Goal: Transaction & Acquisition: Obtain resource

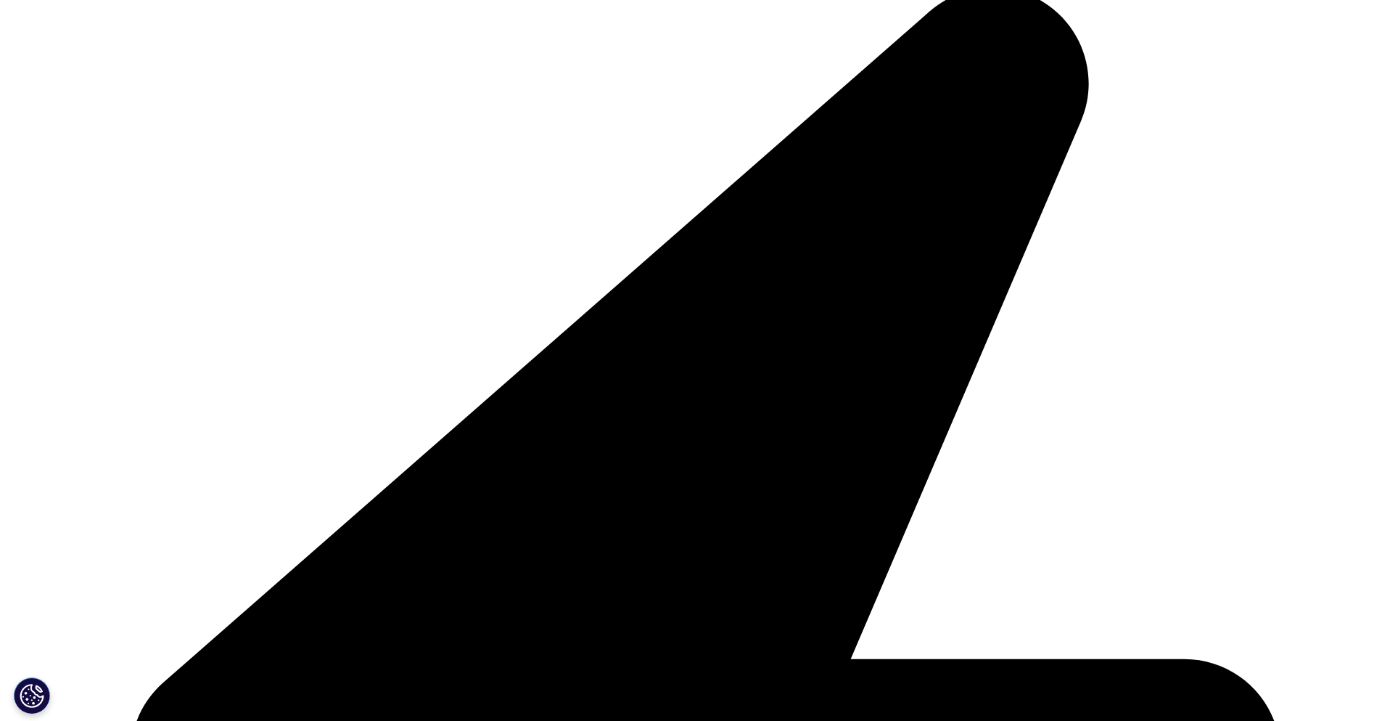
scroll to position [159, 856]
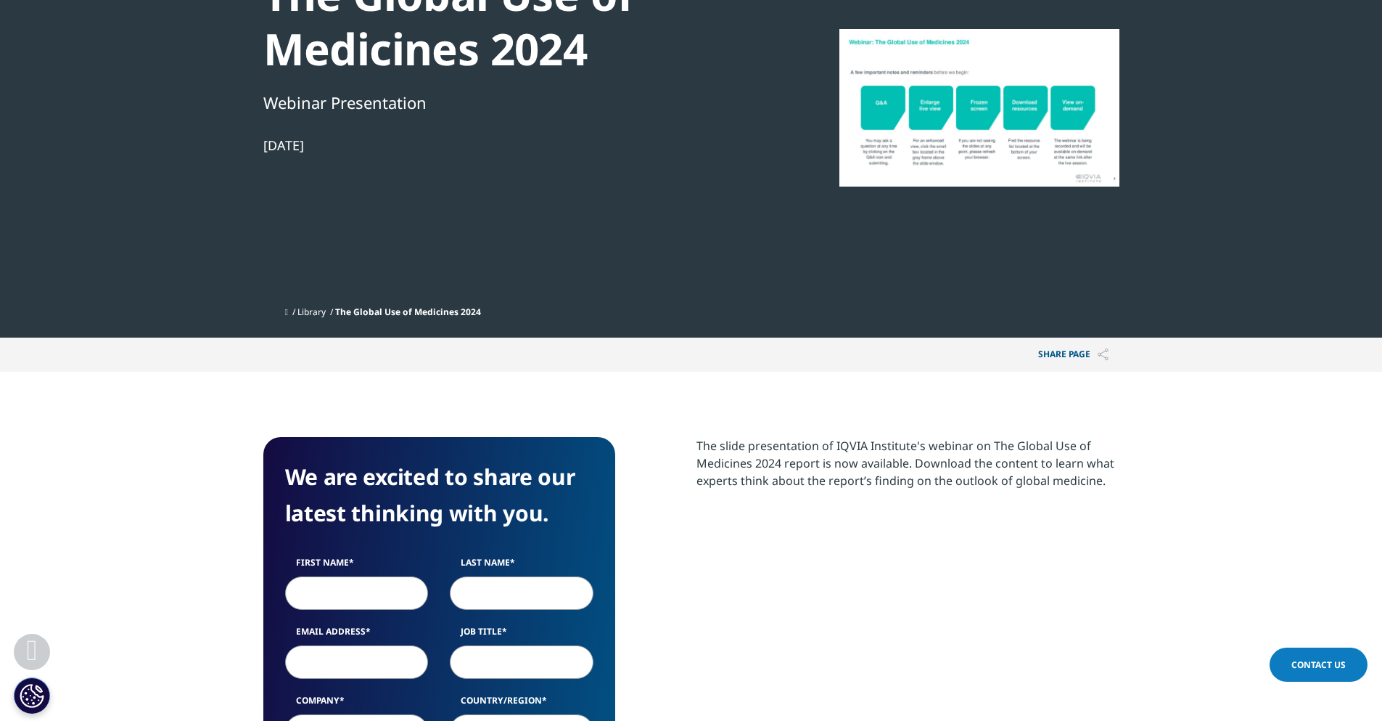
scroll to position [145, 0]
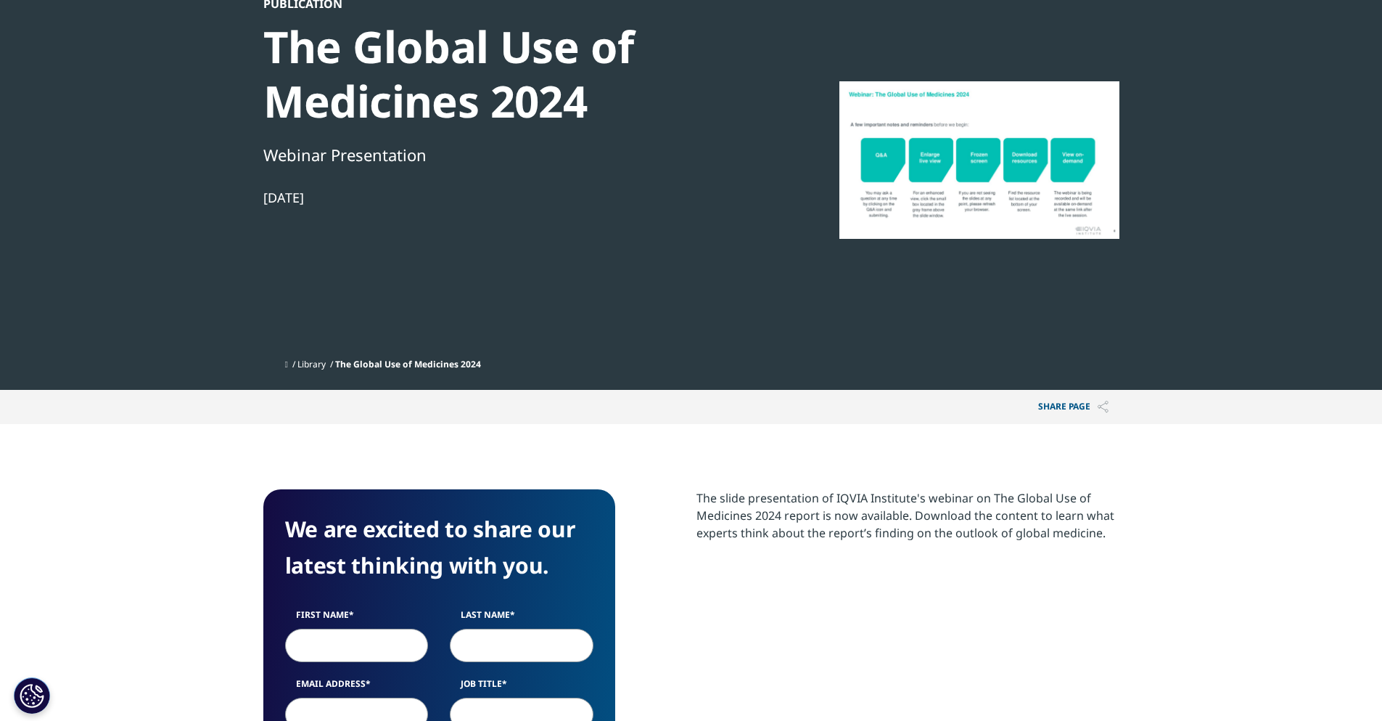
click at [979, 220] on div at bounding box center [980, 159] width 280 height 327
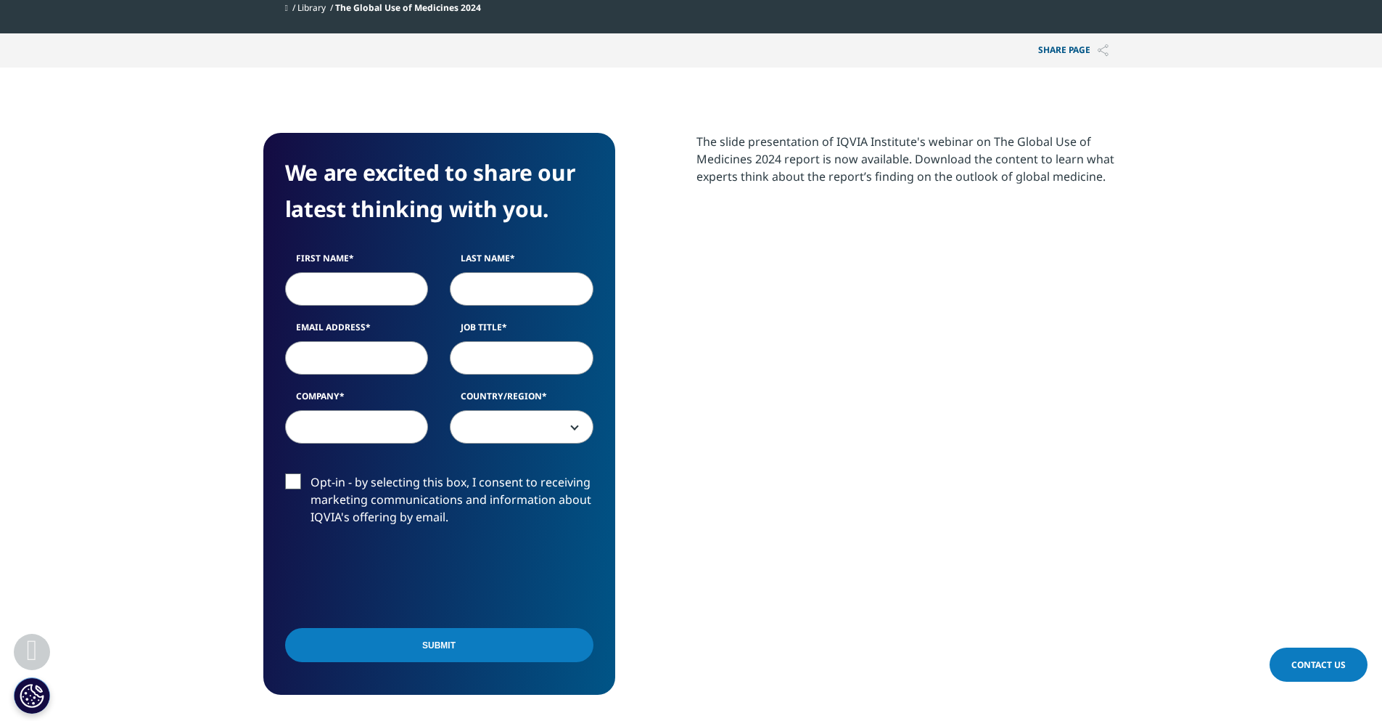
scroll to position [508, 0]
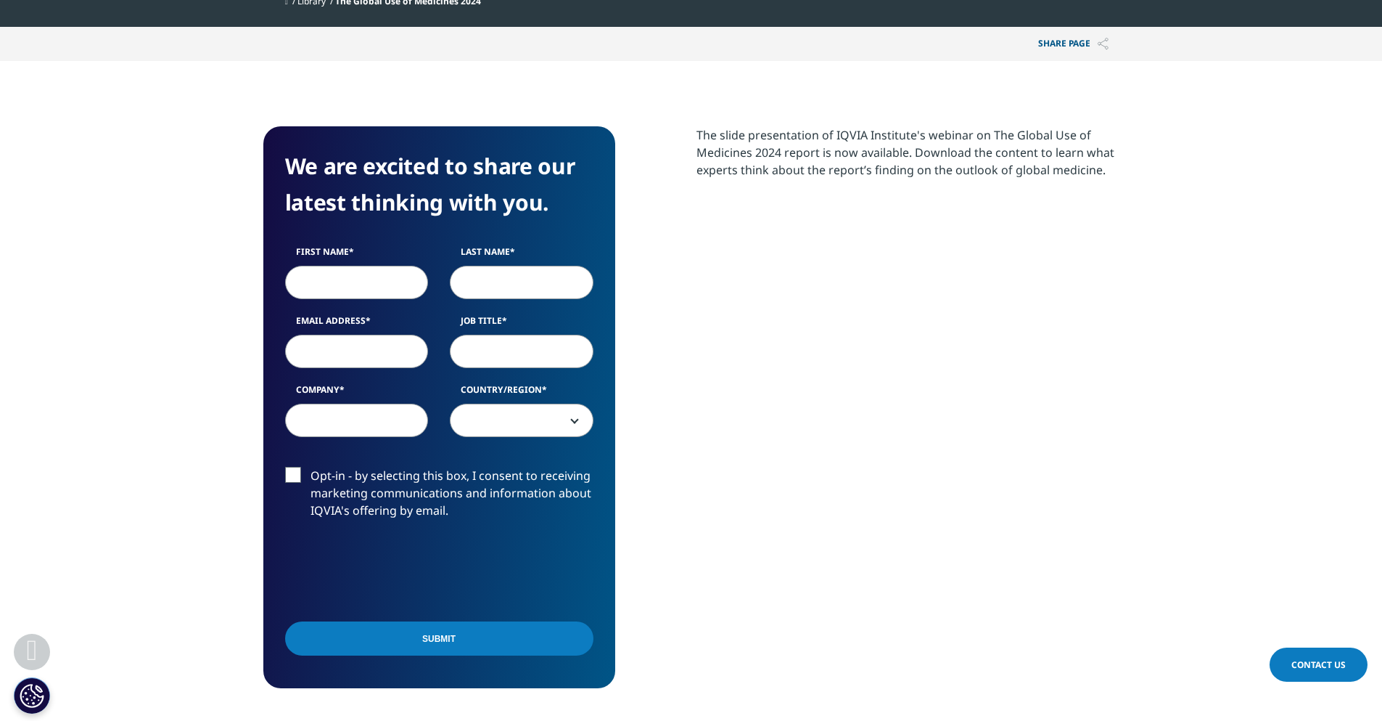
click at [443, 632] on input "Submit" at bounding box center [439, 638] width 308 height 34
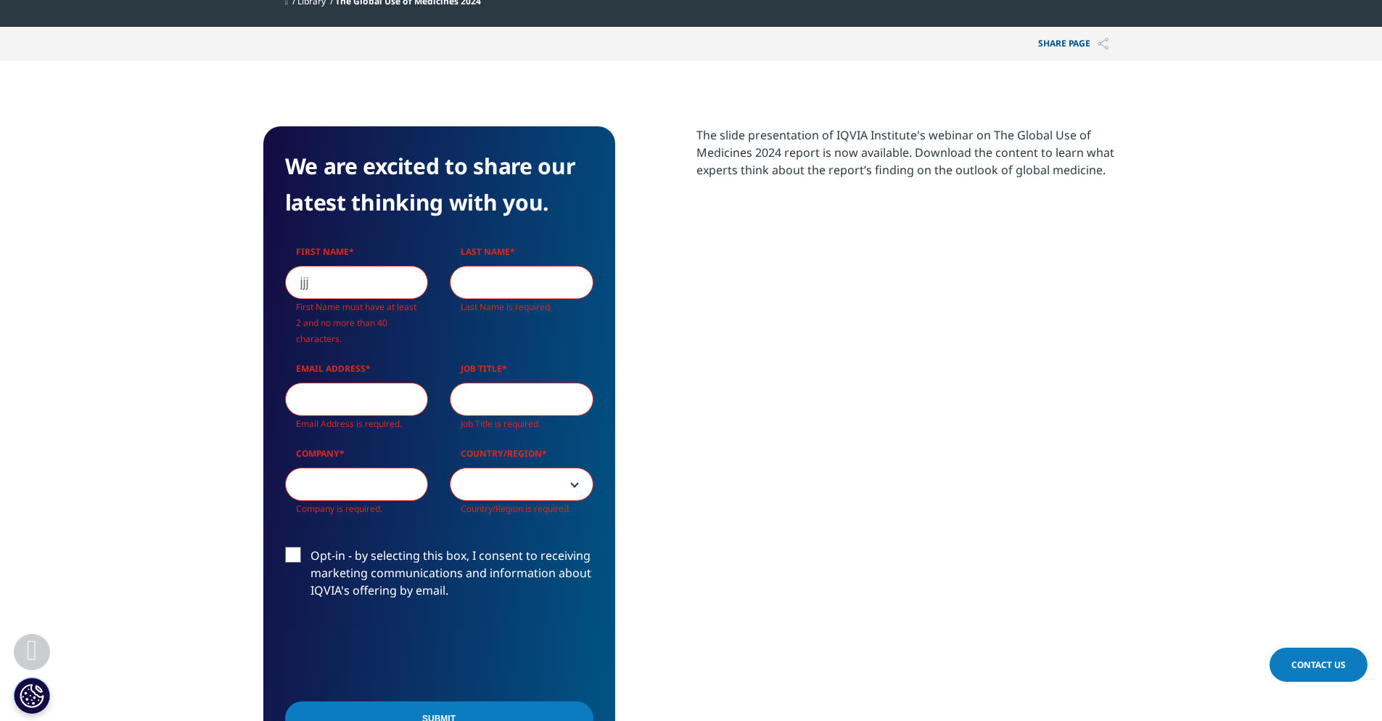
scroll to position [609, 856]
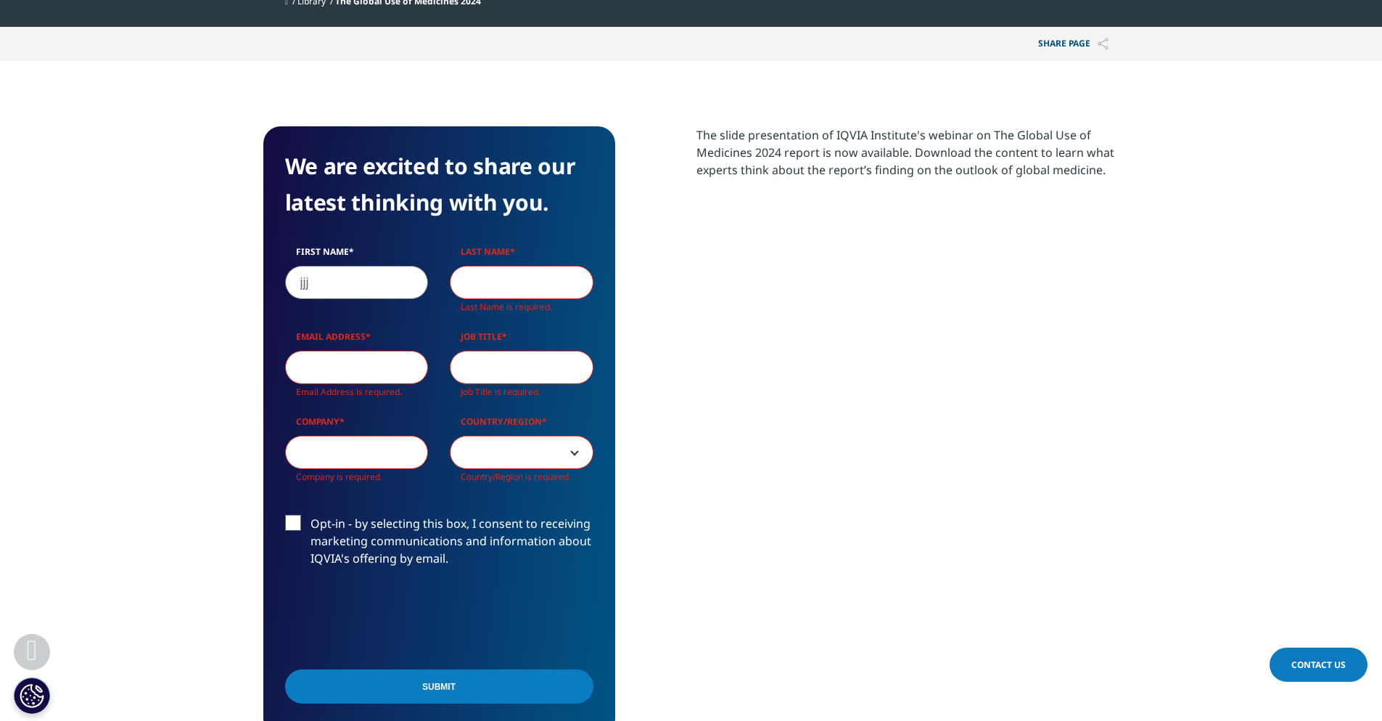
type input "jjj"
click at [540, 280] on input "Last Name" at bounding box center [522, 282] width 144 height 33
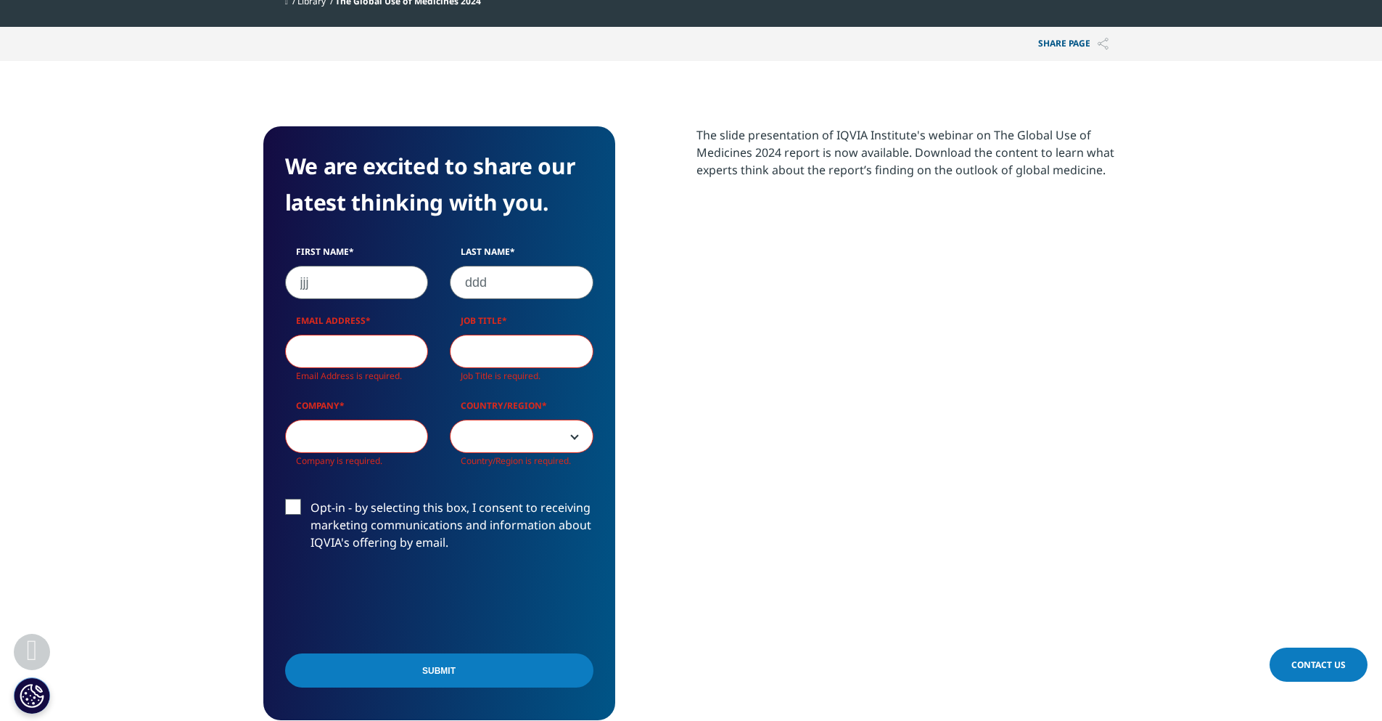
scroll to position [594, 856]
type input "ddd"
click at [352, 348] on input "Email Address" at bounding box center [357, 350] width 144 height 33
type input "[EMAIL_ADDRESS][DOMAIN_NAME]"
click at [480, 345] on input "Job Title" at bounding box center [522, 350] width 144 height 33
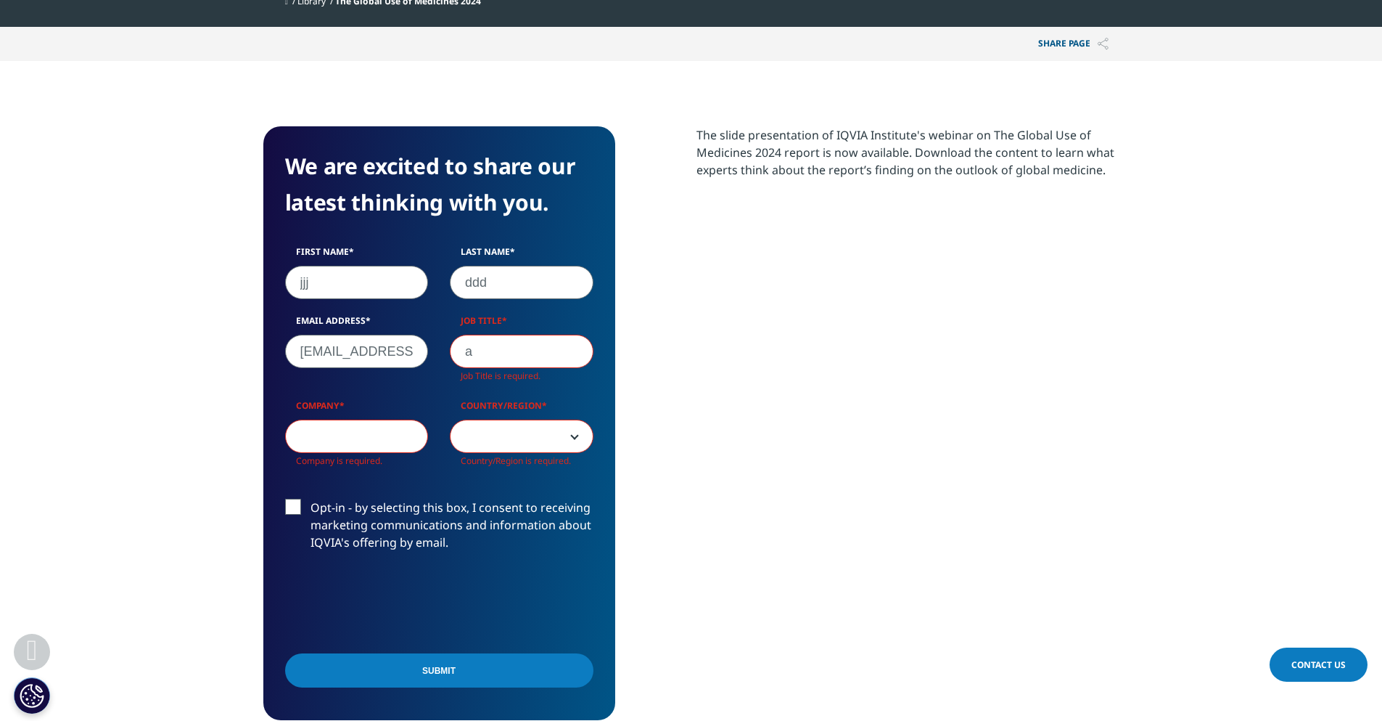
scroll to position [0, 0]
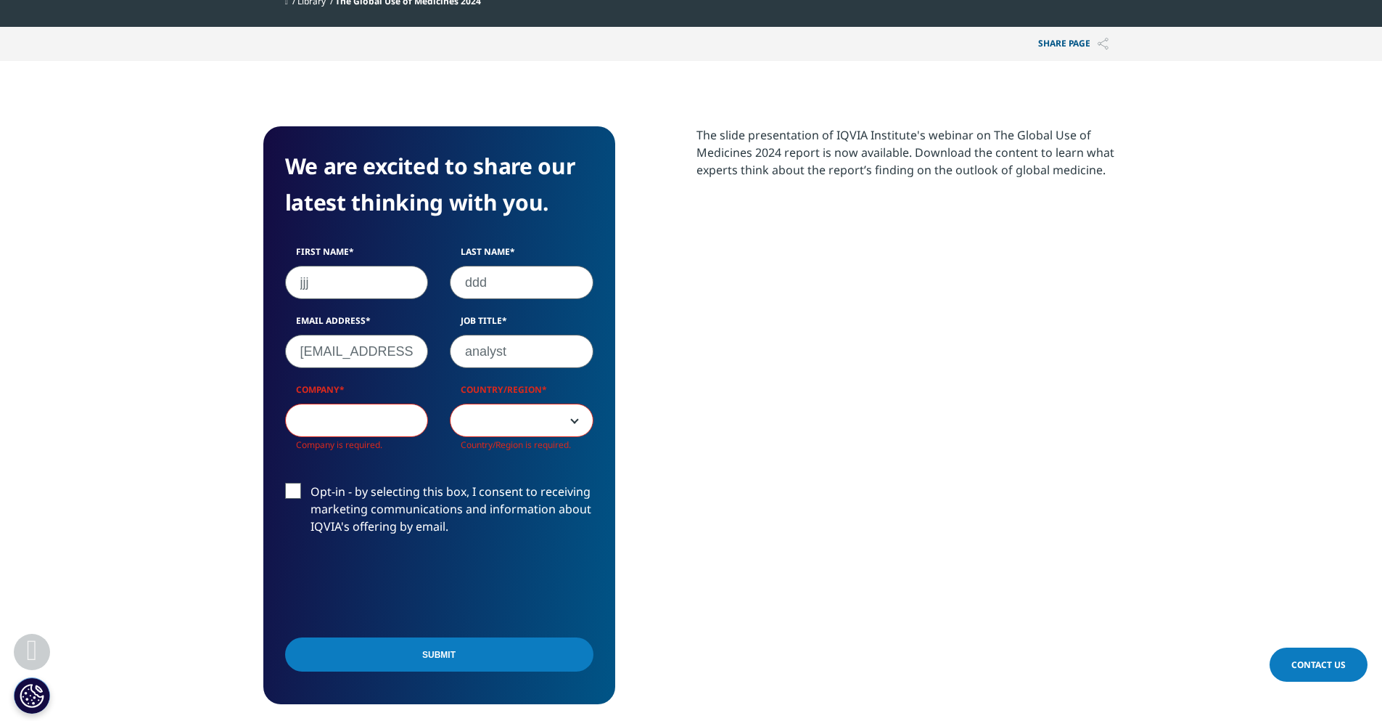
type input "analyst"
click at [329, 420] on input "Company" at bounding box center [357, 419] width 144 height 33
type input "[GEOGRAPHIC_DATA]"
click at [513, 422] on span at bounding box center [522, 420] width 142 height 33
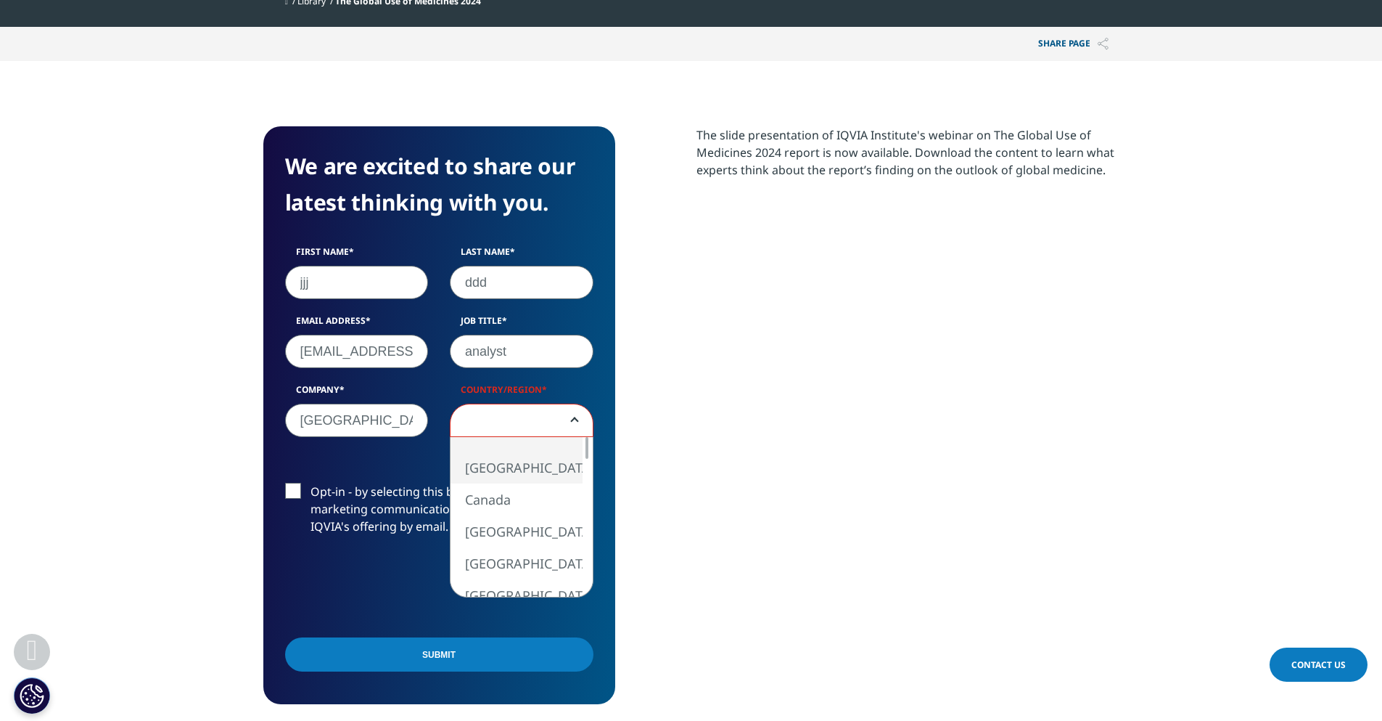
select select "[GEOGRAPHIC_DATA]"
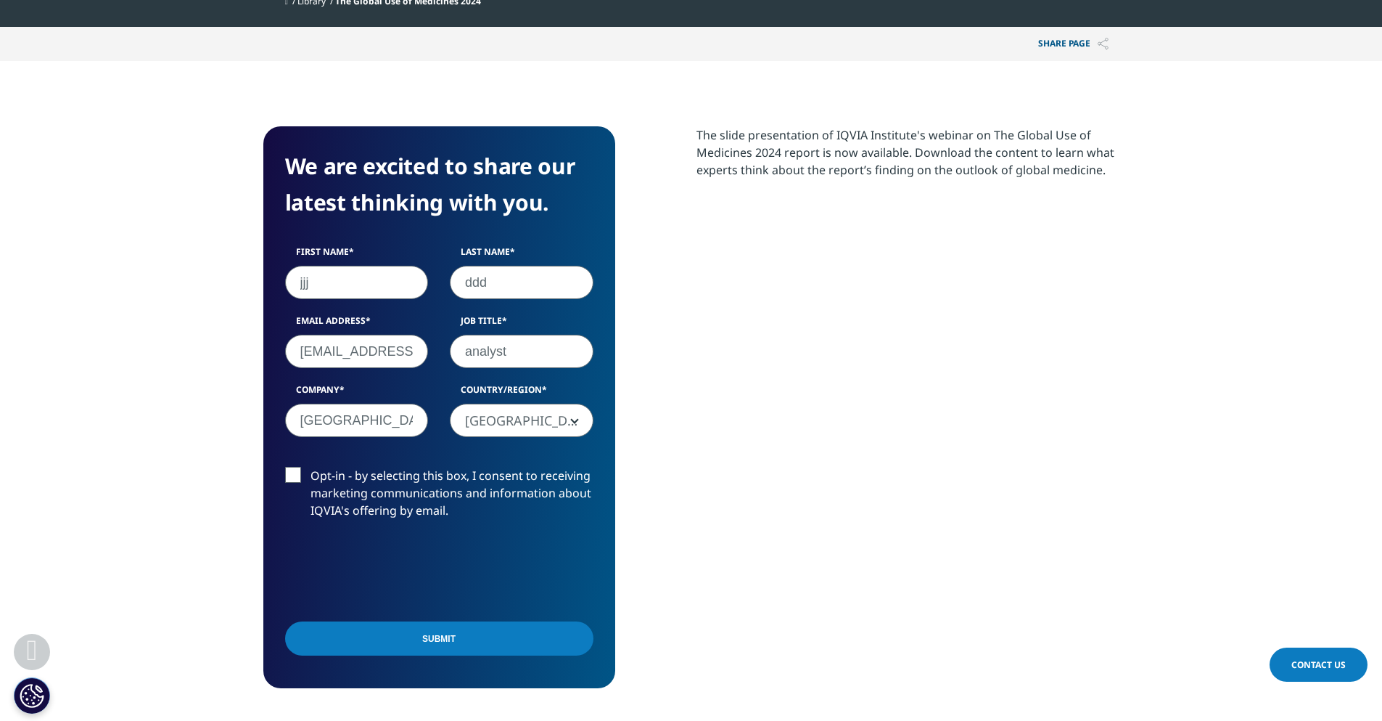
click at [281, 478] on div "Opt-in - by selecting this box, I consent to receiving marketing communications…" at bounding box center [439, 497] width 330 height 60
drag, startPoint x: 287, startPoint y: 481, endPoint x: 305, endPoint y: 488, distance: 19.3
click at [288, 481] on label "Opt-in - by selecting this box, I consent to receiving marketing communications…" at bounding box center [439, 497] width 308 height 60
click at [311, 467] on input "Opt-in - by selecting this box, I consent to receiving marketing communications…" at bounding box center [311, 467] width 0 height 0
click at [414, 631] on input "Submit" at bounding box center [439, 638] width 308 height 34
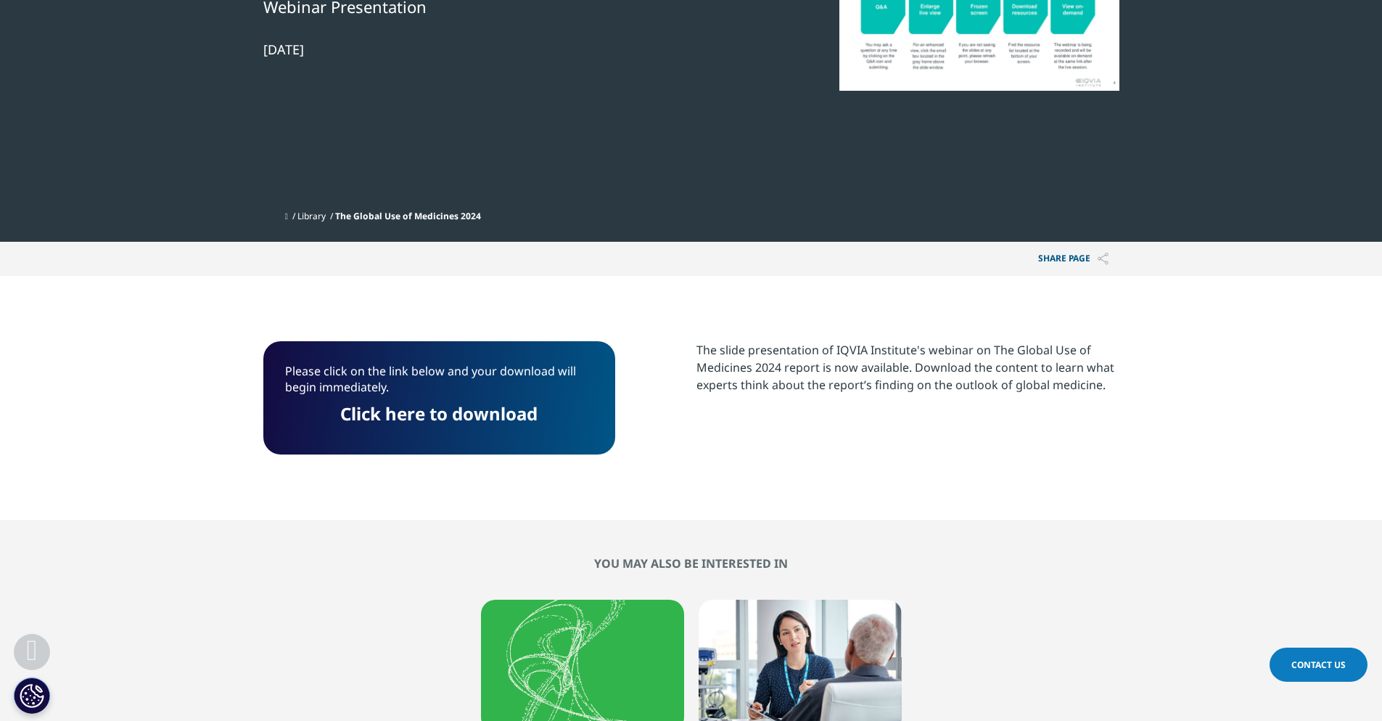
click at [385, 405] on link "Click here to download" at bounding box center [438, 413] width 197 height 24
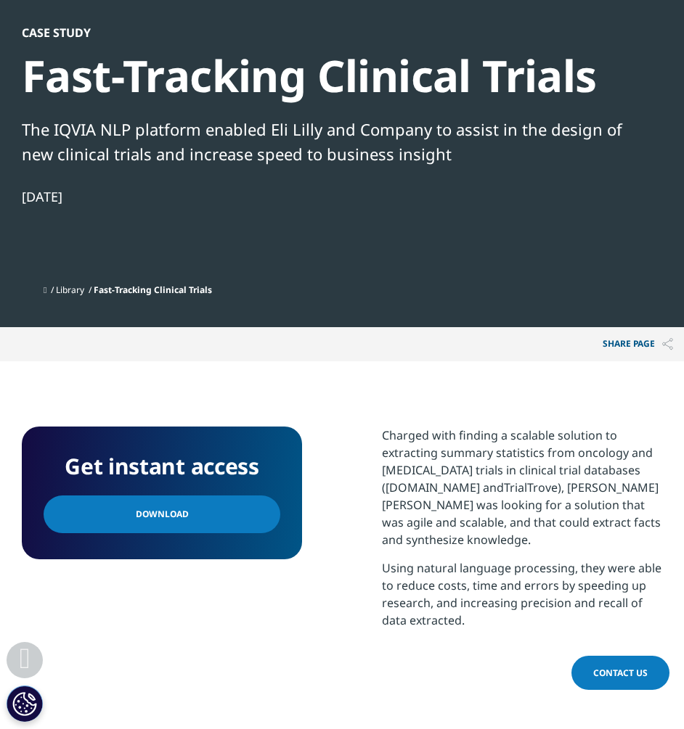
scroll to position [508, 0]
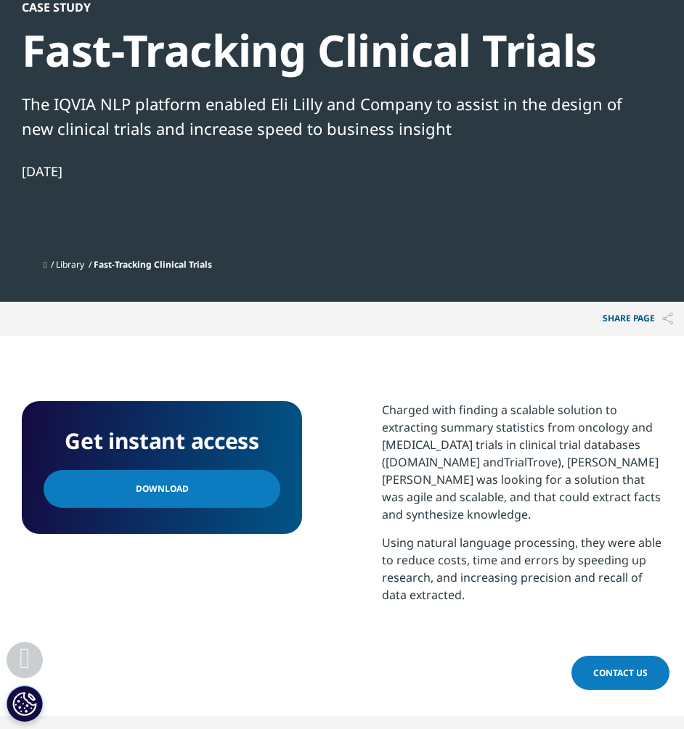
click at [218, 504] on link "Download" at bounding box center [162, 489] width 237 height 38
